Goal: Task Accomplishment & Management: Use online tool/utility

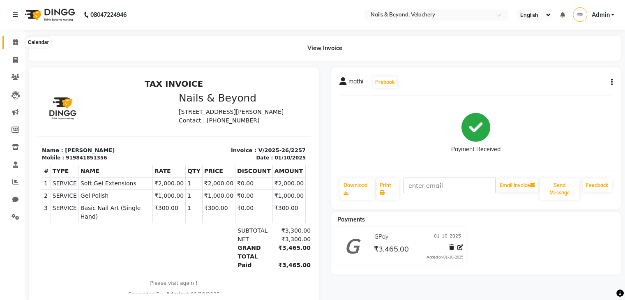
click at [21, 41] on span at bounding box center [15, 42] width 14 height 9
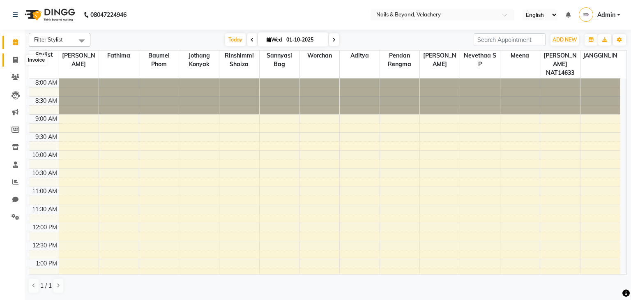
click at [13, 62] on icon at bounding box center [15, 60] width 5 height 6
select select "service"
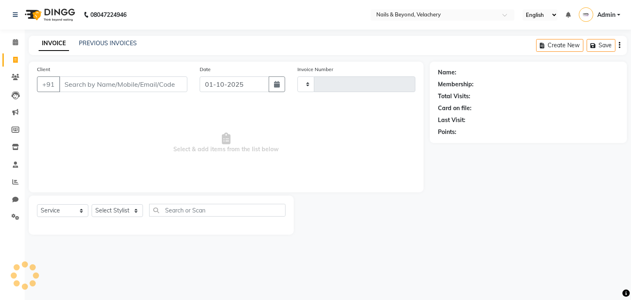
type input "2258"
select select "8978"
click at [108, 45] on link "PREVIOUS INVOICES" at bounding box center [108, 42] width 58 height 7
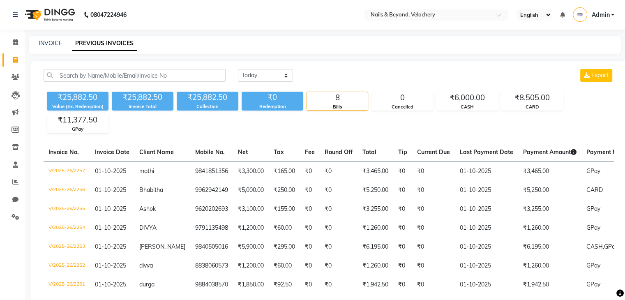
click at [79, 103] on div "Value (Ex. Redemption)" at bounding box center [78, 106] width 62 height 7
drag, startPoint x: 49, startPoint y: 107, endPoint x: 63, endPoint y: 98, distance: 16.9
click at [63, 98] on div "₹25,882.50 Value (Ex. Redemption)" at bounding box center [78, 101] width 62 height 19
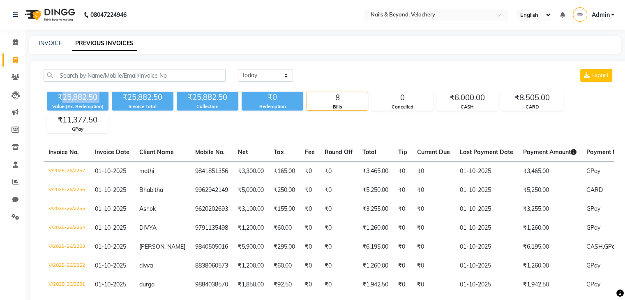
click at [63, 98] on div "₹25,882.50" at bounding box center [78, 97] width 62 height 11
click at [38, 97] on div "[DATE] [DATE] Custom Range Export ₹25,882.50 Value (Ex. Redemption) ₹25,882.50 …" at bounding box center [328, 203] width 596 height 285
click at [153, 103] on div "Invoice Total" at bounding box center [143, 106] width 62 height 7
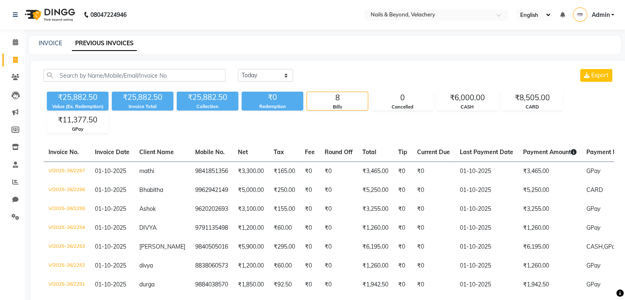
click at [218, 125] on div "₹25,882.50 Value (Ex. Redemption) ₹25,882.50 Invoice Total ₹25,882.50 Collectio…" at bounding box center [329, 110] width 570 height 45
click at [16, 184] on icon at bounding box center [15, 182] width 6 height 6
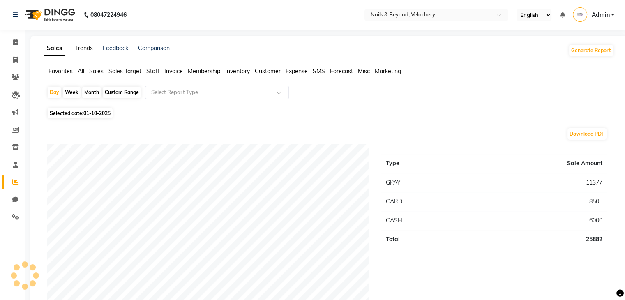
click at [82, 47] on link "Trends" at bounding box center [84, 47] width 18 height 7
select select "by_client"
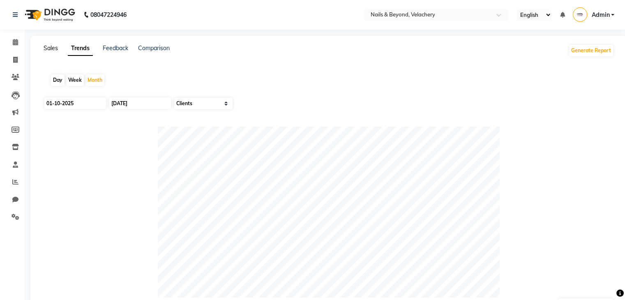
click at [48, 49] on link "Sales" at bounding box center [51, 47] width 14 height 7
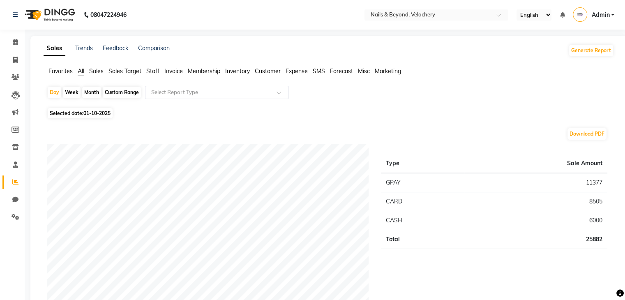
click at [97, 71] on span "Sales" at bounding box center [96, 70] width 14 height 7
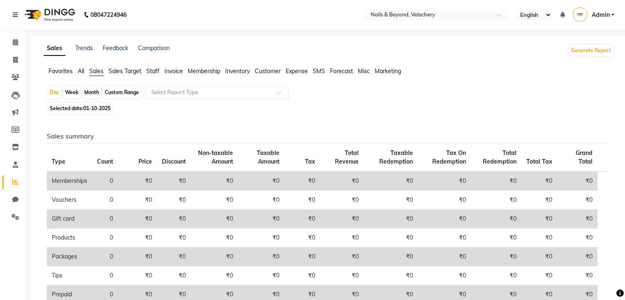
click at [124, 70] on span "Sales Target" at bounding box center [124, 70] width 33 height 7
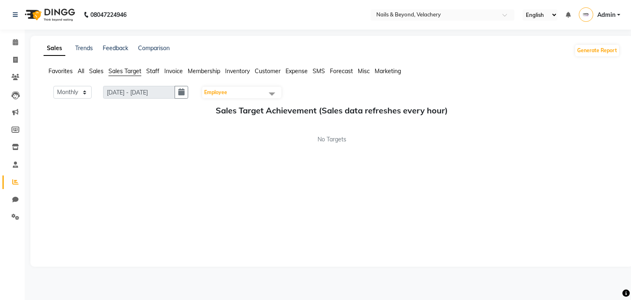
click at [80, 74] on span "All" at bounding box center [81, 70] width 7 height 7
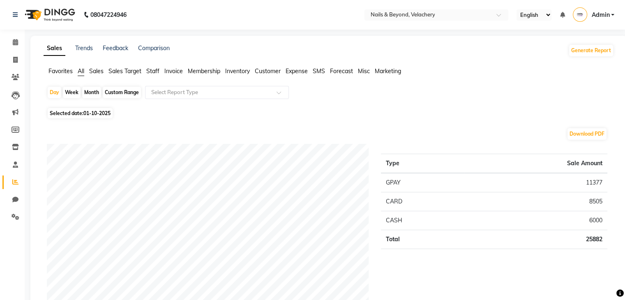
click at [94, 69] on span "Sales" at bounding box center [96, 70] width 14 height 7
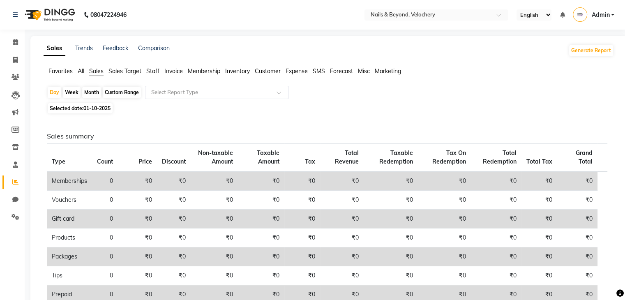
click at [126, 130] on div "Sales summary Type Count Price Discount Non-taxable Amount Taxable Amount Tax T…" at bounding box center [326, 292] width 573 height 353
click at [15, 61] on icon at bounding box center [15, 60] width 5 height 6
select select "service"
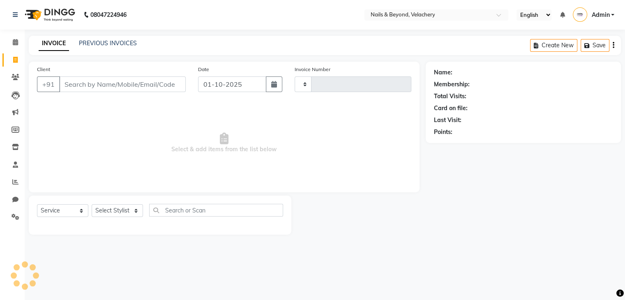
type input "2258"
select select "8978"
click at [122, 43] on link "PREVIOUS INVOICES" at bounding box center [108, 42] width 58 height 7
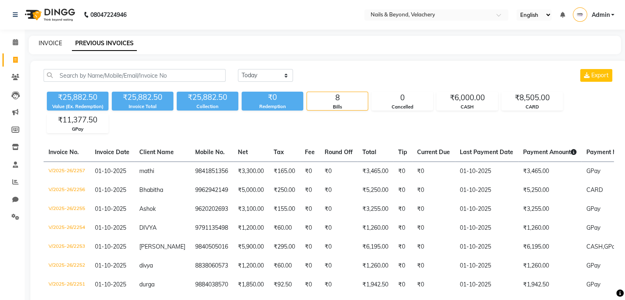
scroll to position [11, 0]
